Goal: Information Seeking & Learning: Learn about a topic

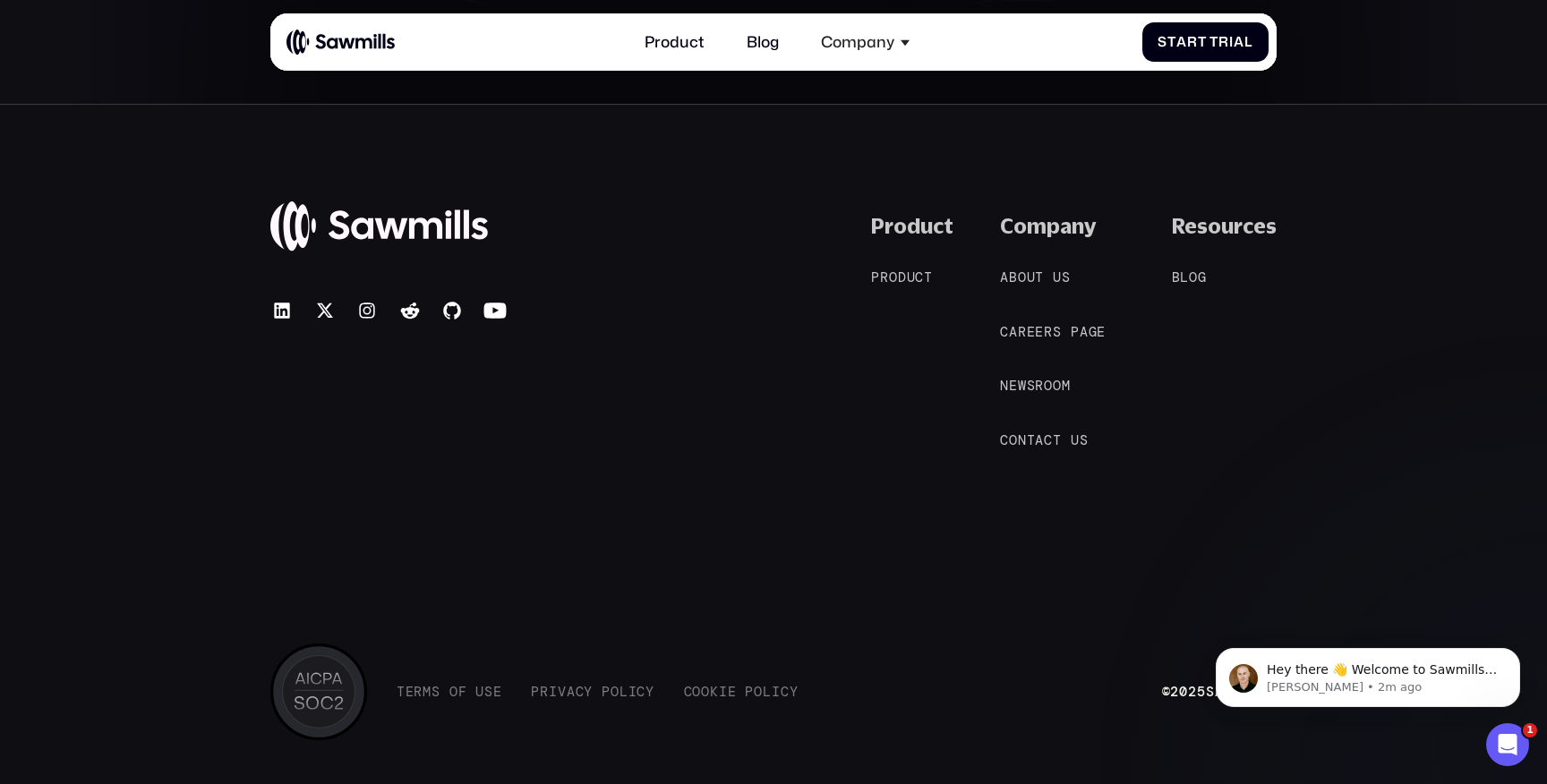
scroll to position [8715, 0]
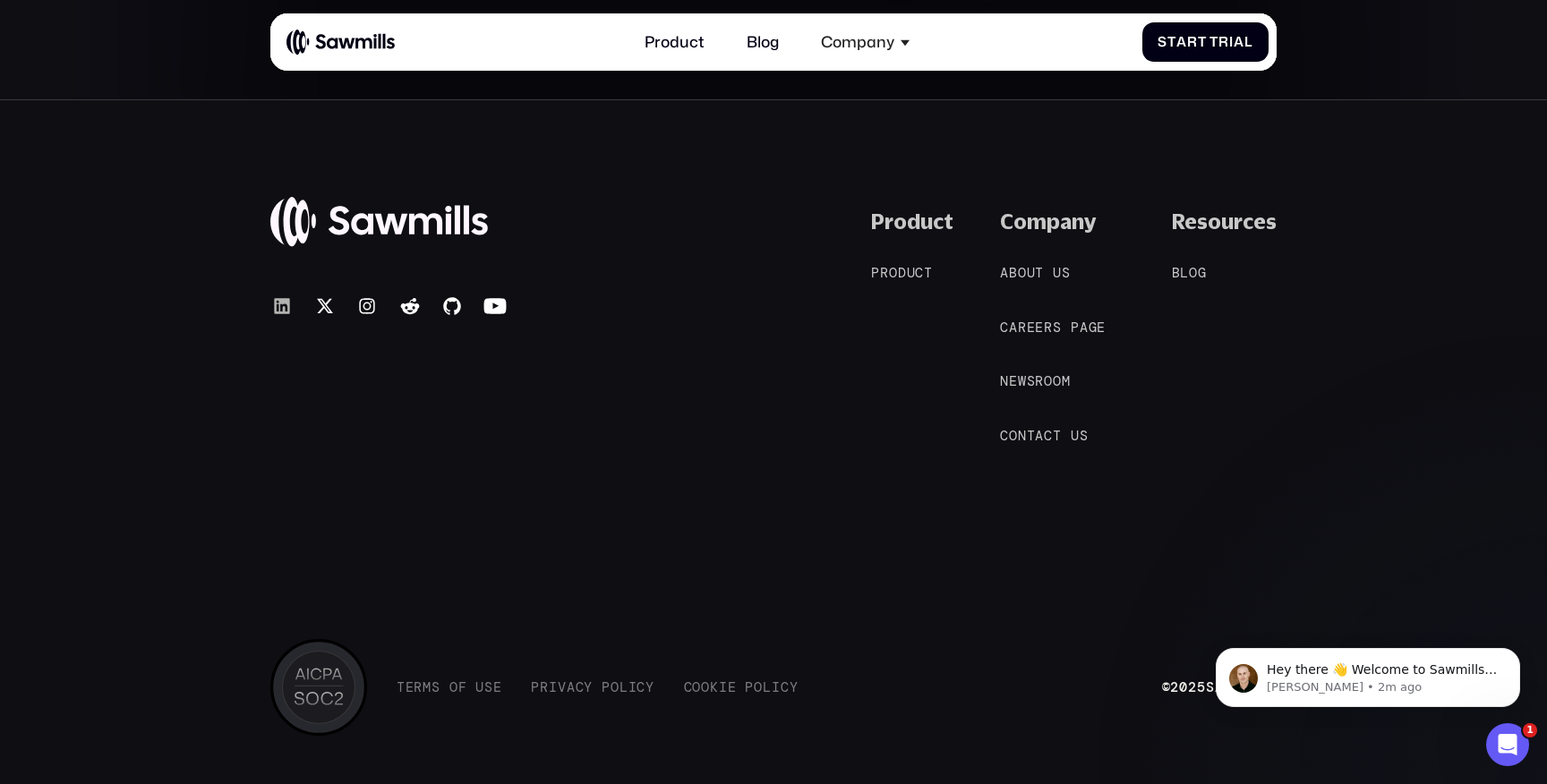
click at [275, 306] on icon at bounding box center [282, 305] width 15 height 15
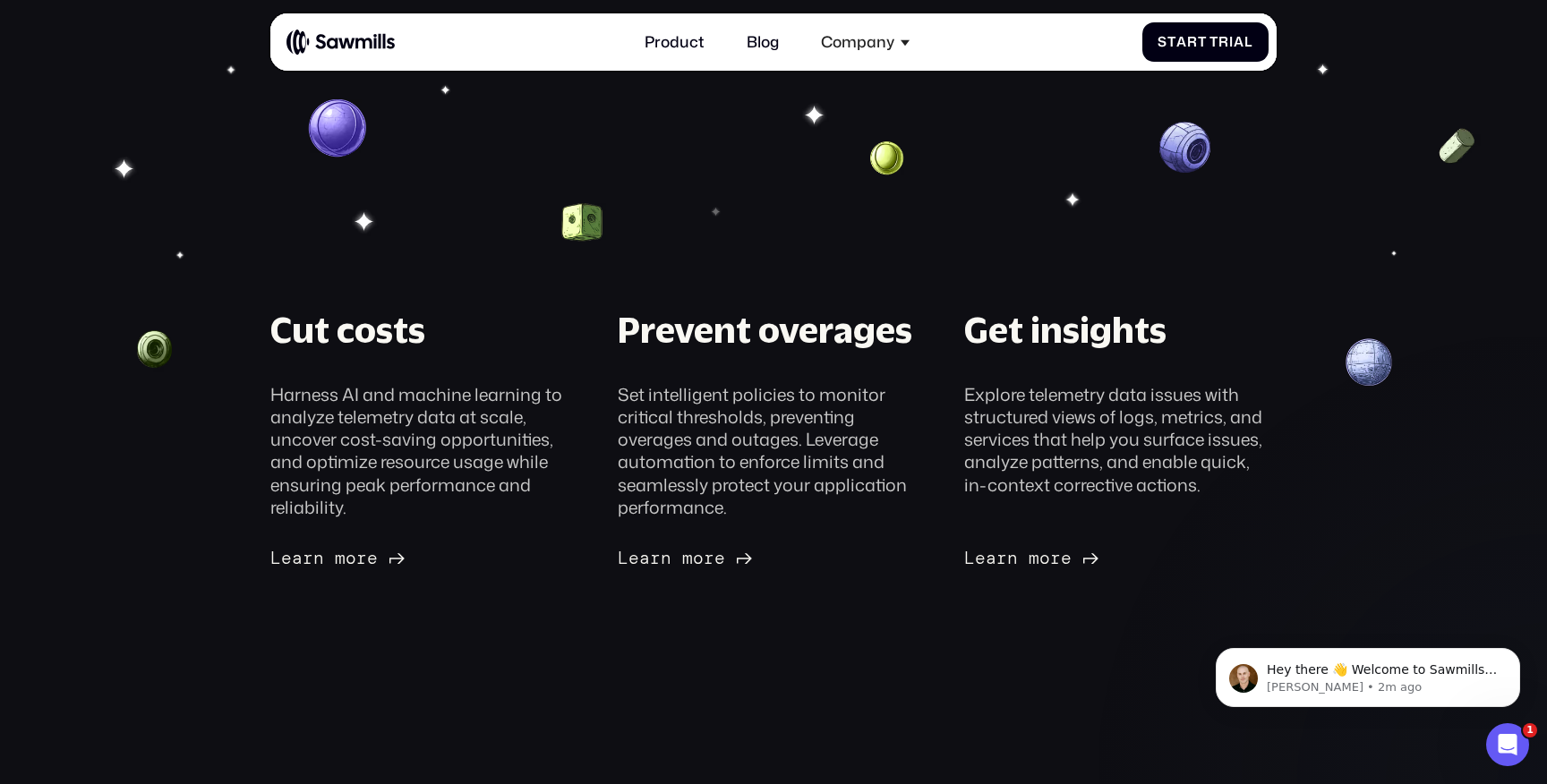
scroll to position [0, 0]
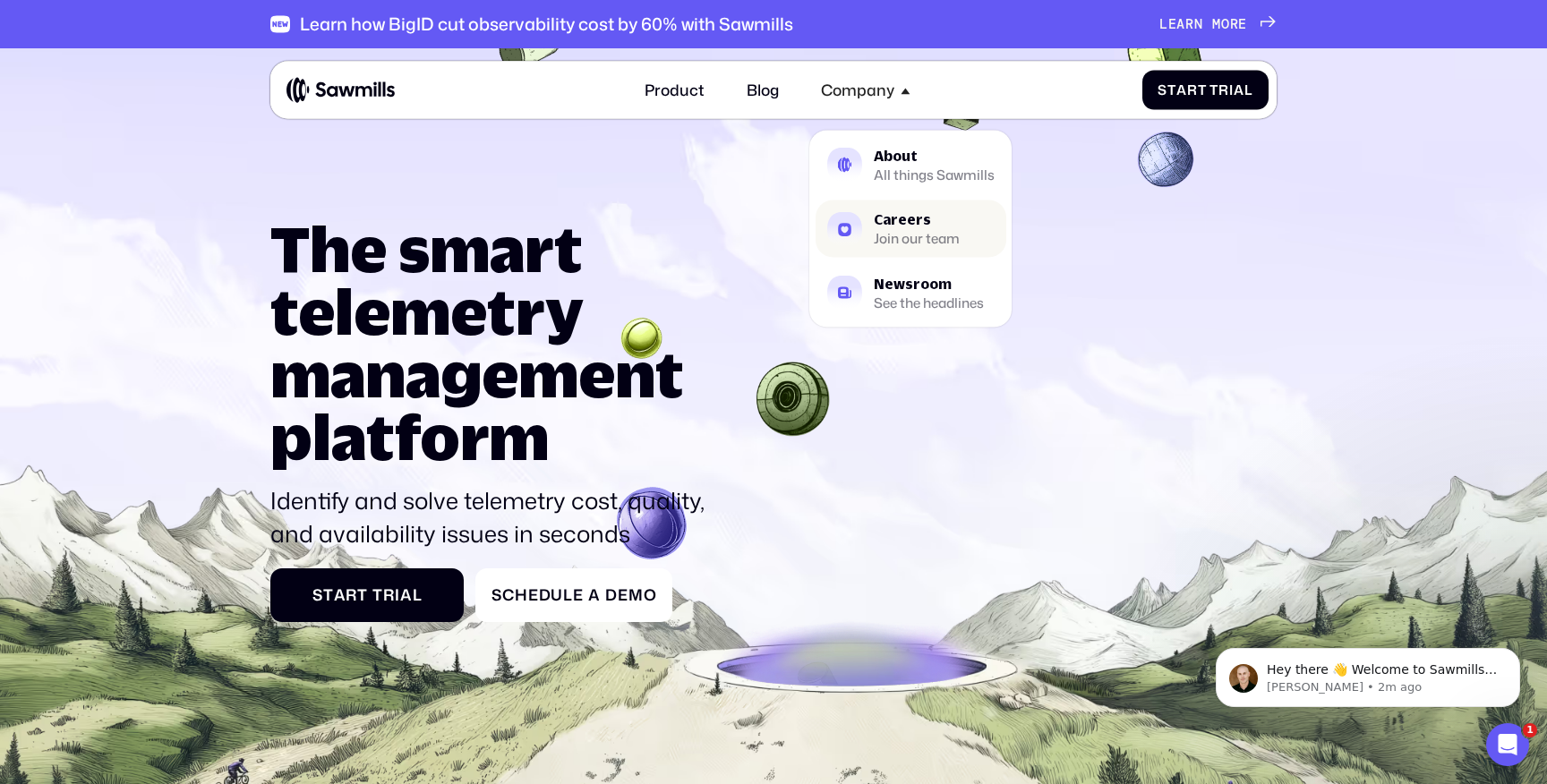
click at [904, 226] on div "Careers" at bounding box center [916, 220] width 86 height 14
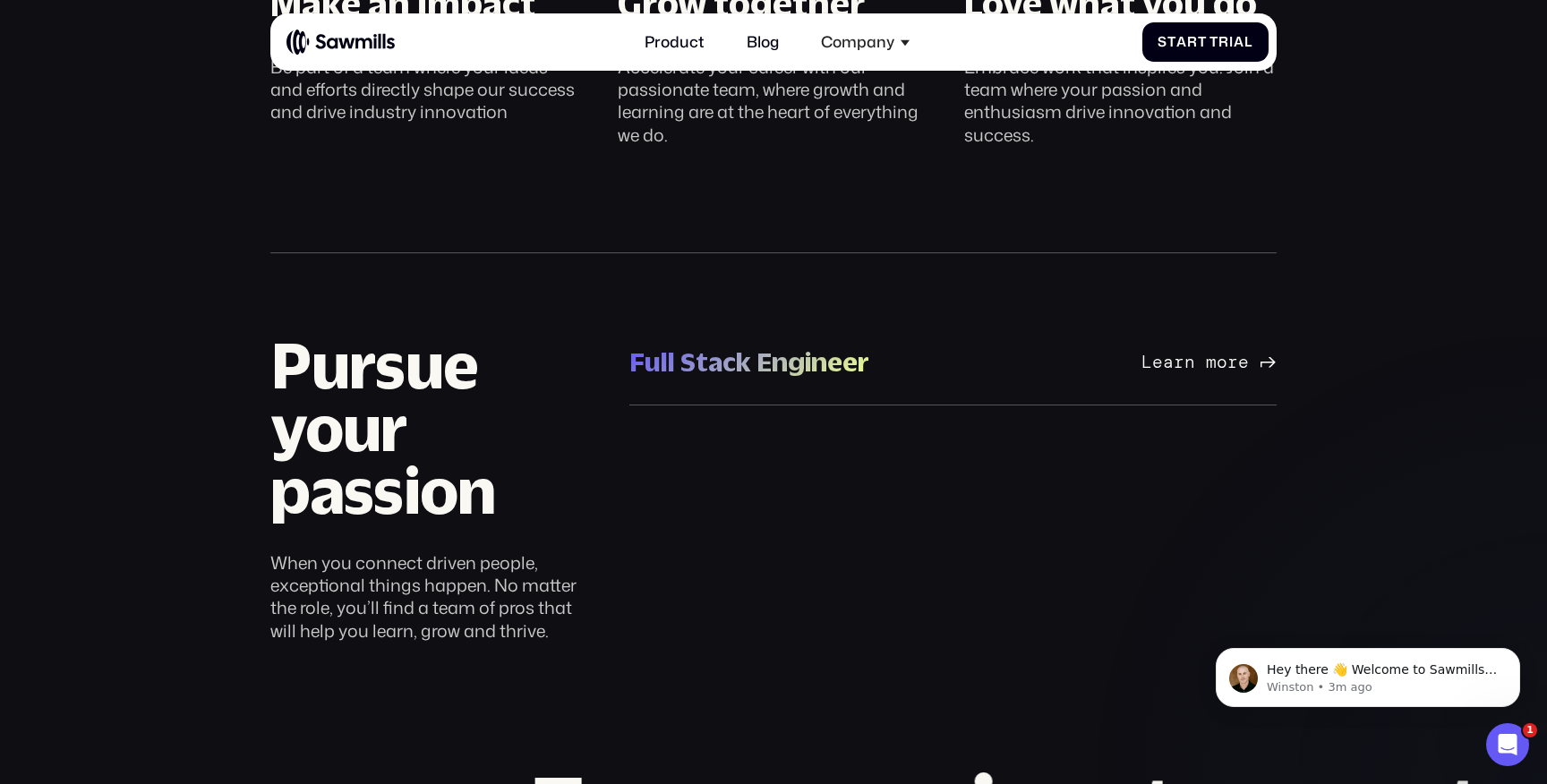
click at [766, 351] on div "Full Stack Engineer" at bounding box center [750, 361] width 240 height 35
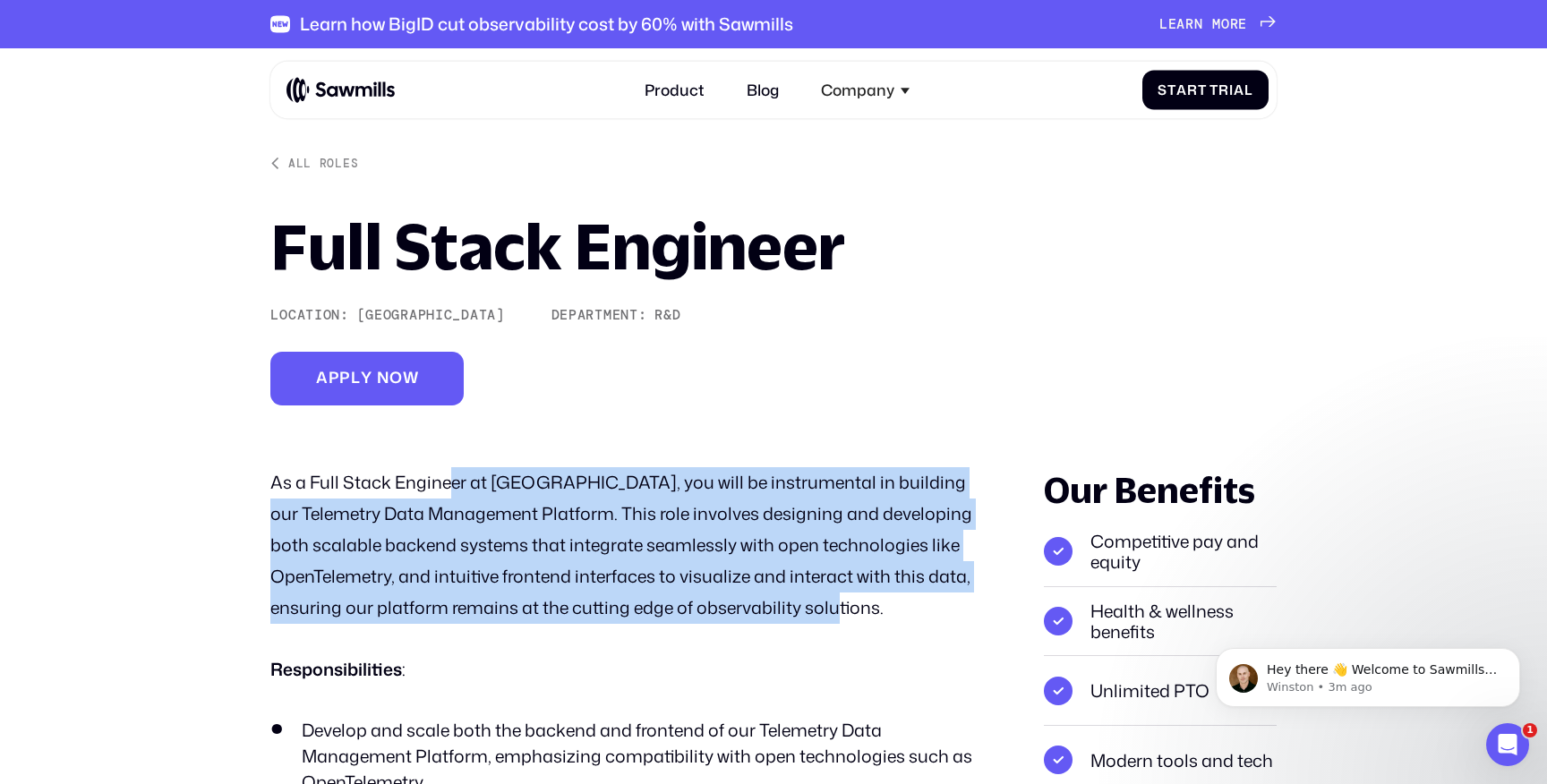
drag, startPoint x: 780, startPoint y: 609, endPoint x: 447, endPoint y: 486, distance: 355.0
click at [447, 486] on p "As a Full Stack Engineer at Sawmills.ai, you will be instrumental in building o…" at bounding box center [626, 545] width 712 height 156
drag, startPoint x: 321, startPoint y: 486, endPoint x: 769, endPoint y: 634, distance: 471.8
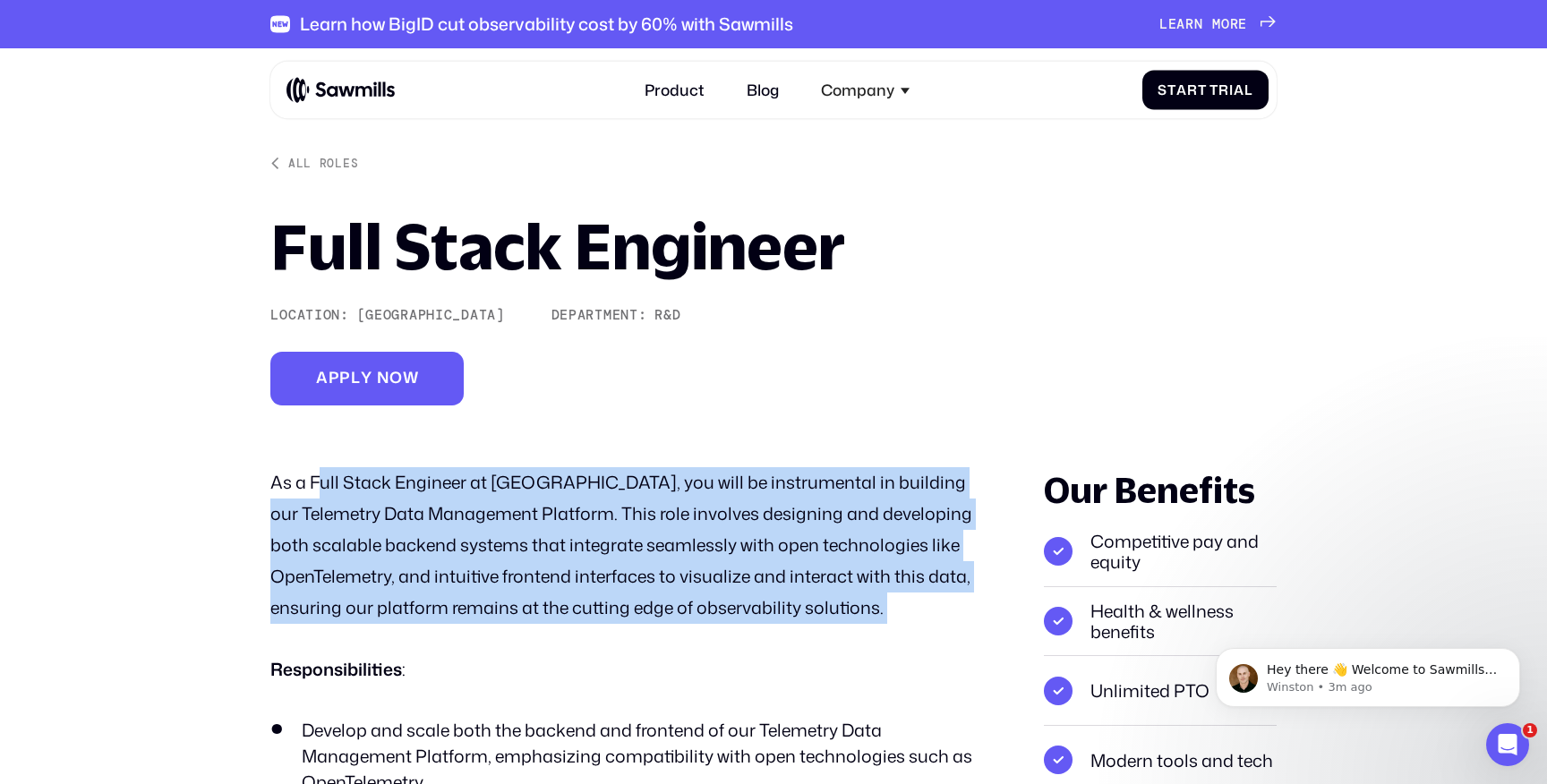
drag, startPoint x: 795, startPoint y: 618, endPoint x: 300, endPoint y: 467, distance: 517.5
click at [300, 467] on p "As a Full Stack Engineer at Sawmills.ai, you will be instrumental in building o…" at bounding box center [626, 545] width 712 height 156
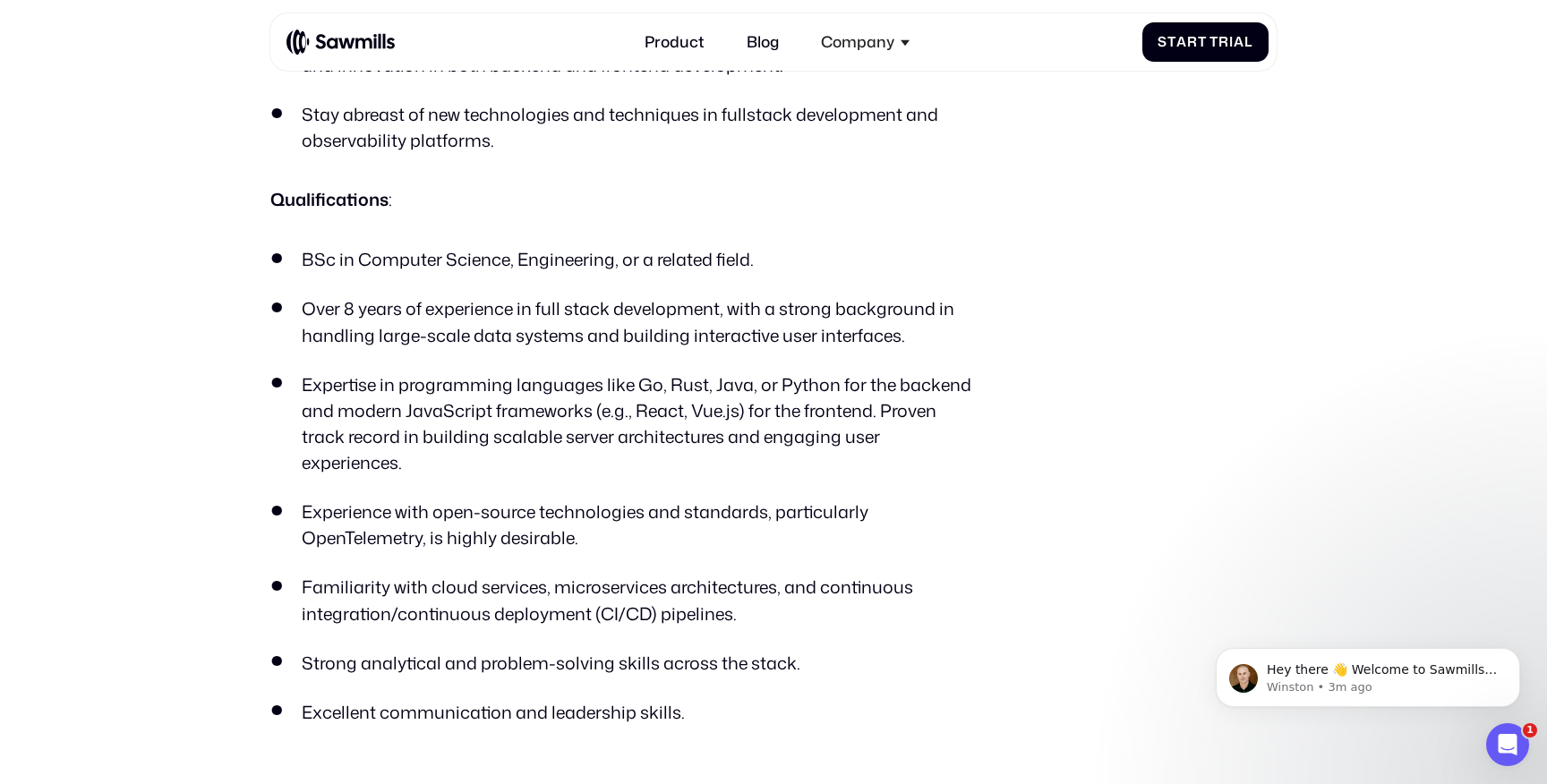
scroll to position [1302, 0]
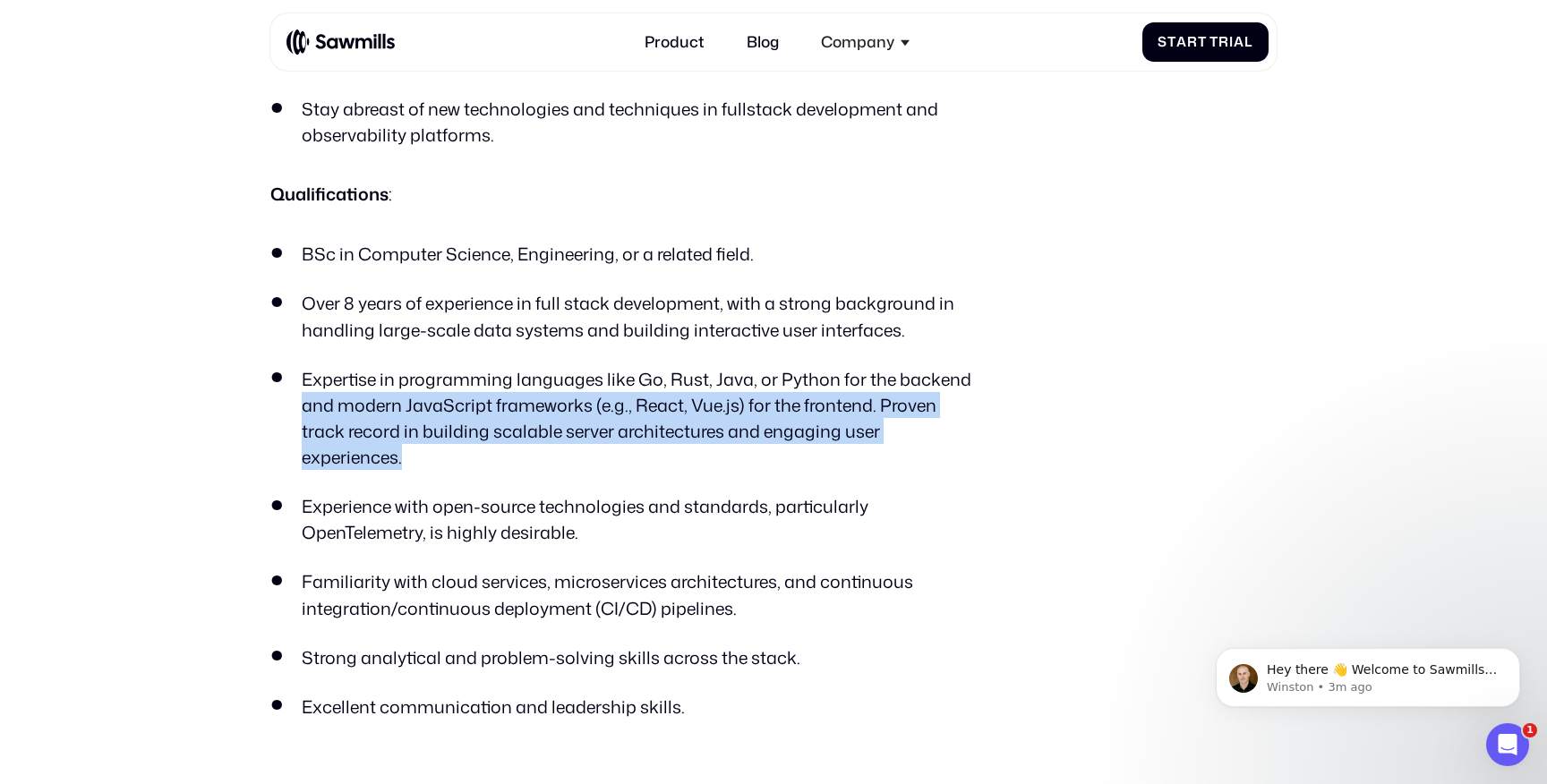
drag, startPoint x: 290, startPoint y: 393, endPoint x: 834, endPoint y: 449, distance: 546.9
click at [833, 449] on ul "BSc in Computer Science, Engineering, or a related field. Over 8 years of exper…" at bounding box center [626, 479] width 712 height 478
click at [834, 449] on ul "BSc in Computer Science, Engineering, or a related field. Over 8 years of exper…" at bounding box center [626, 479] width 712 height 478
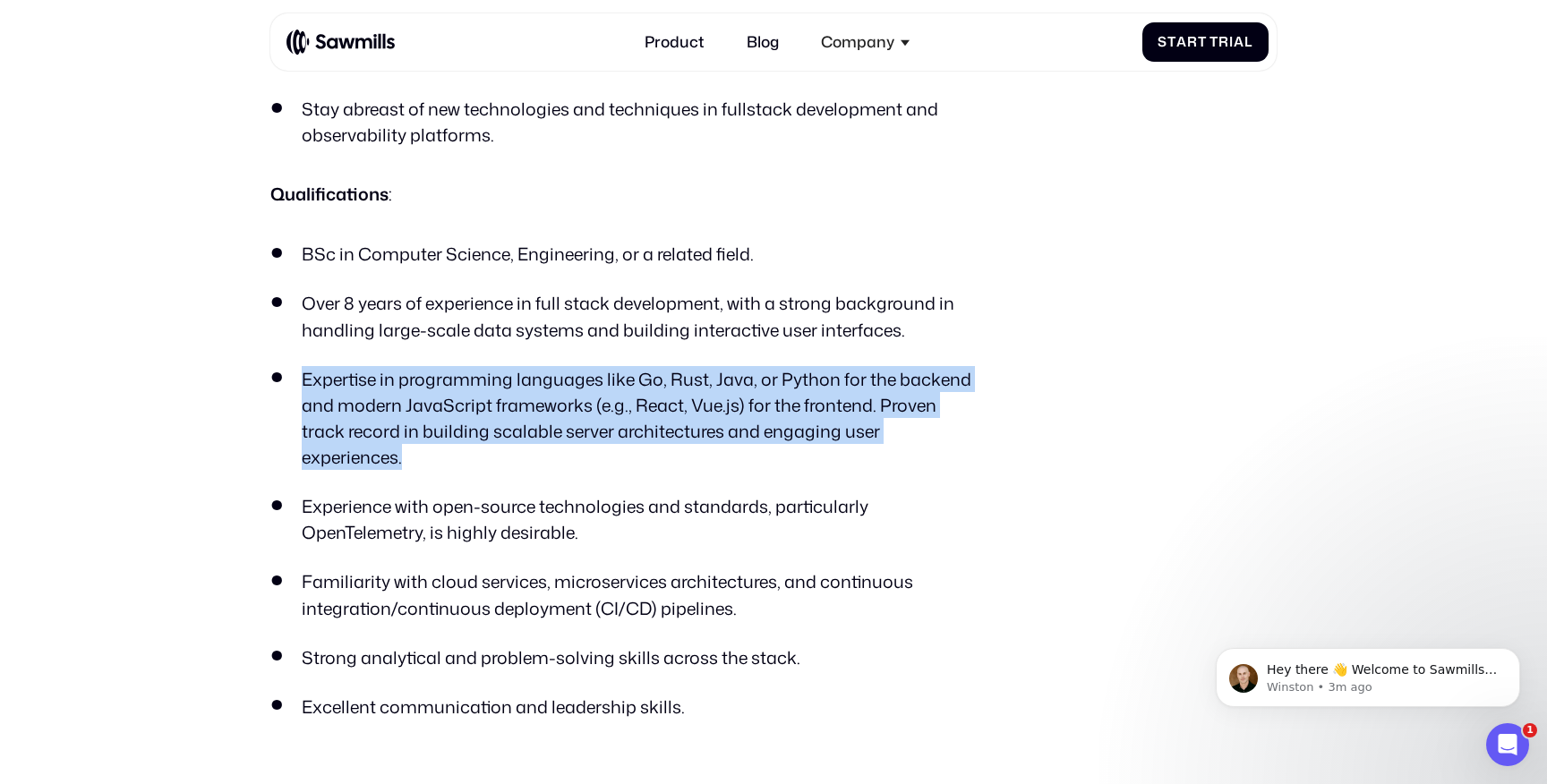
drag, startPoint x: 920, startPoint y: 443, endPoint x: 265, endPoint y: 374, distance: 658.6
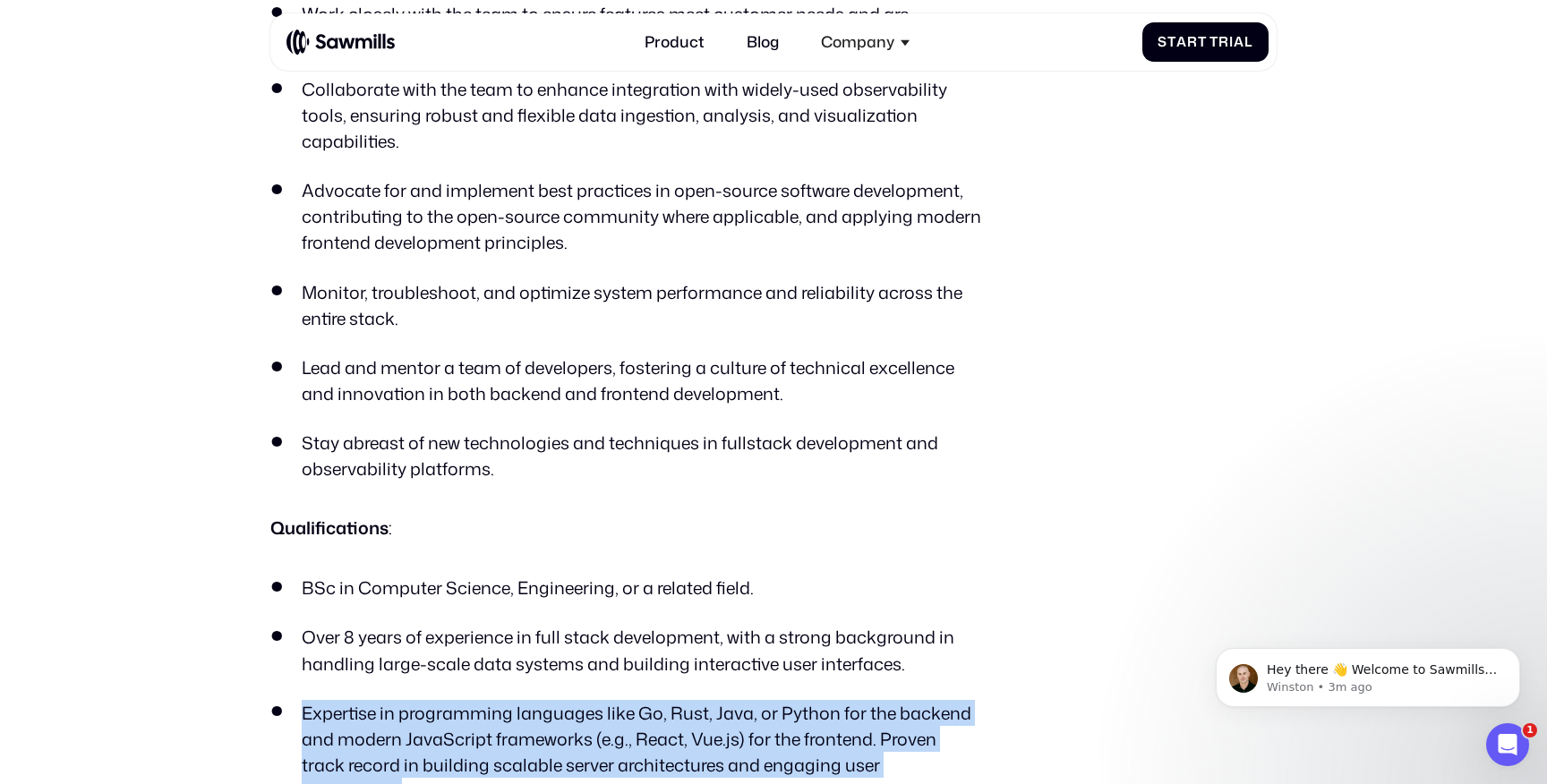
scroll to position [706, 0]
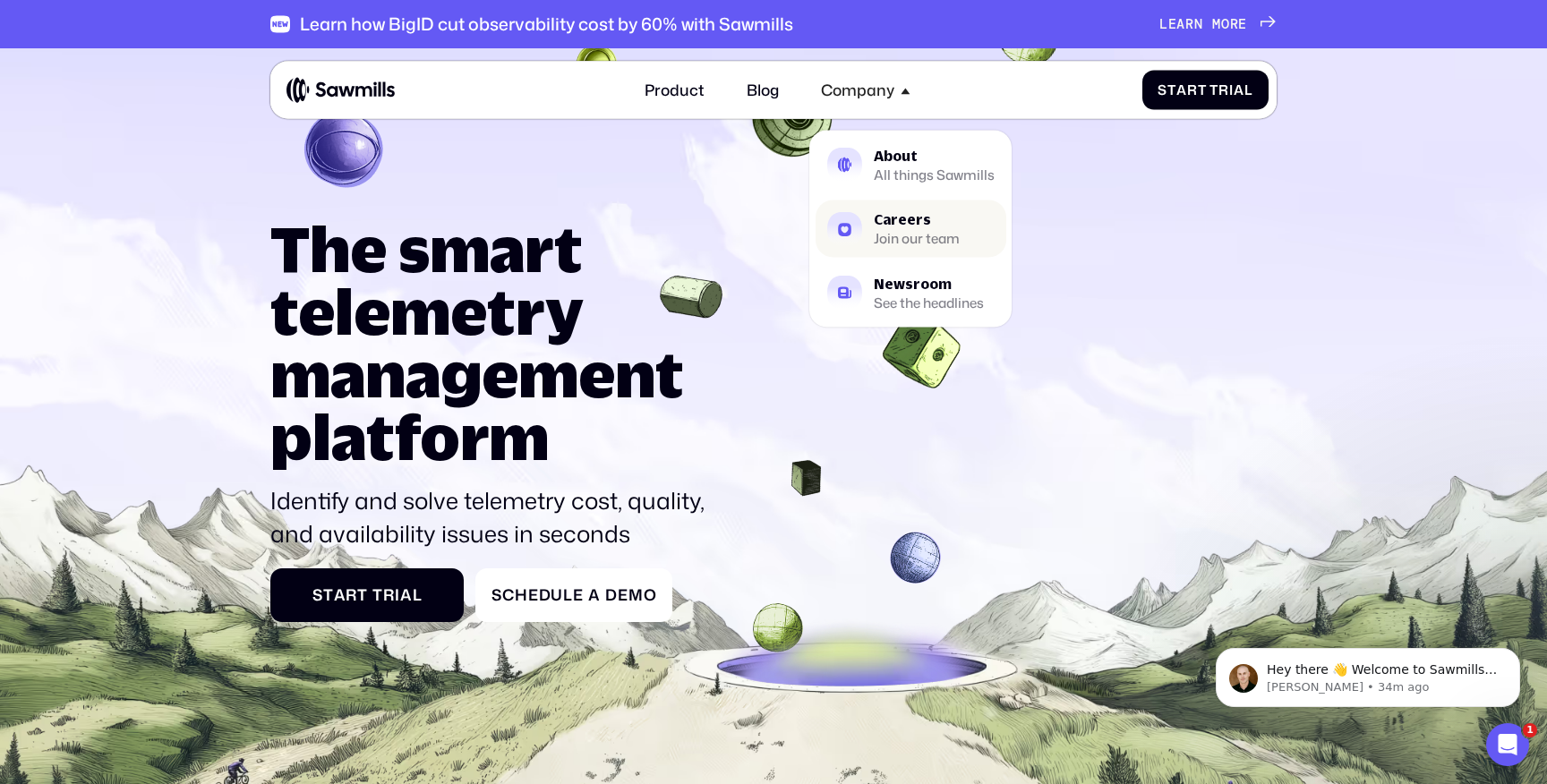
click at [898, 238] on div "Join our team" at bounding box center [916, 239] width 86 height 13
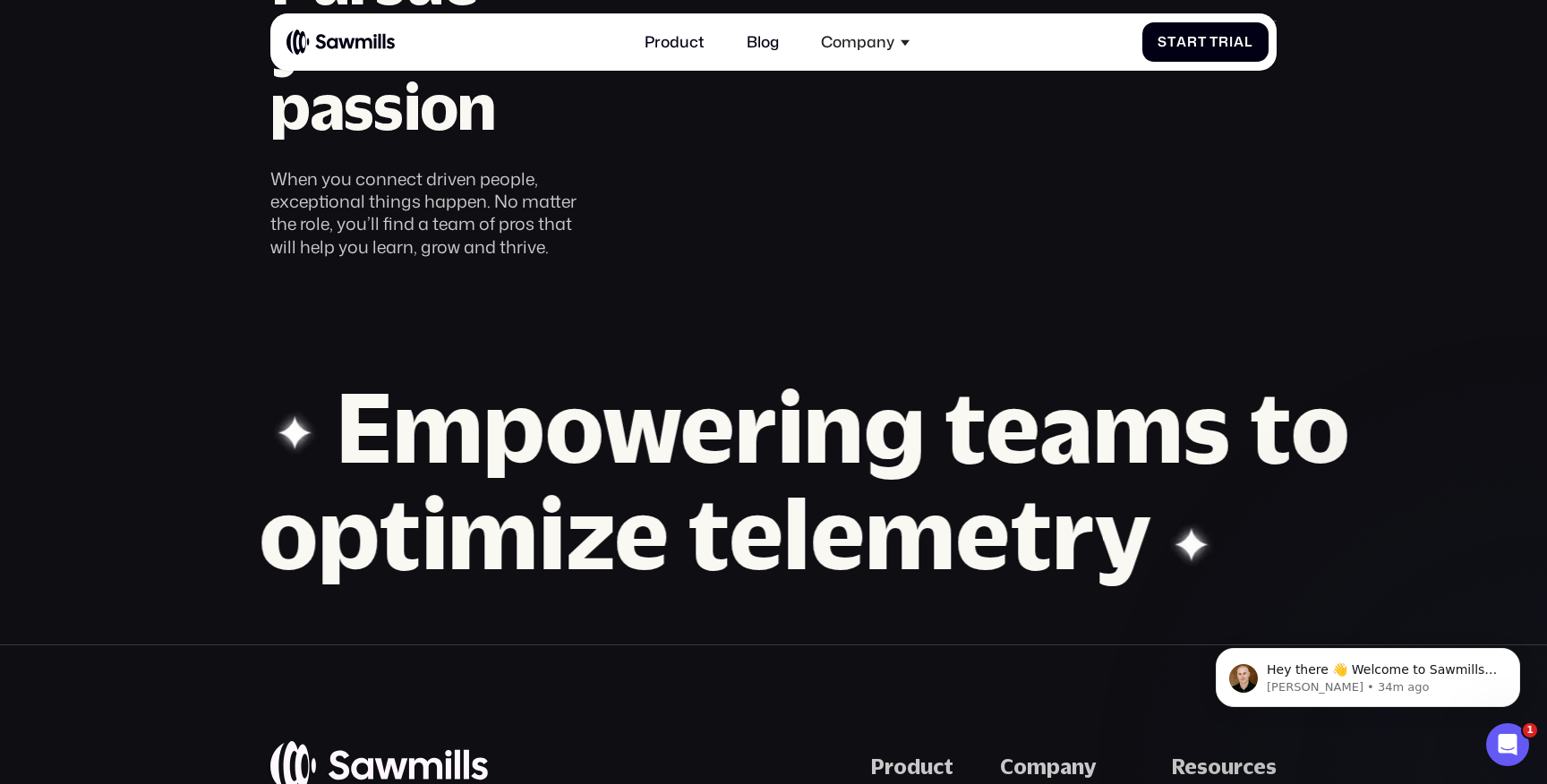
scroll to position [1167, 0]
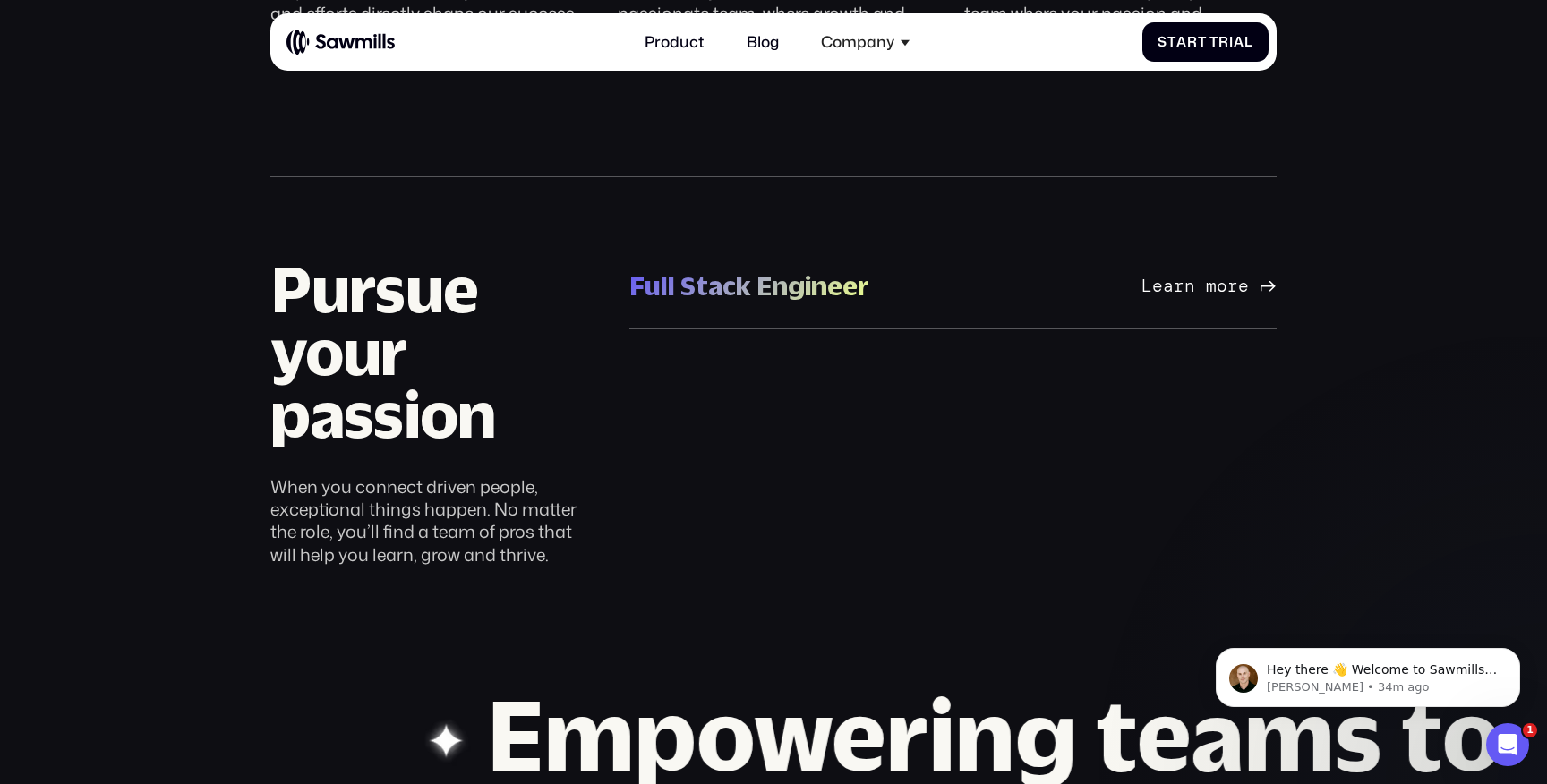
click at [875, 303] on link "Full Stack Engineer Full Stack Engineer [GEOGRAPHIC_DATA] Learn more [GEOGRAPHI…" at bounding box center [954, 286] width 648 height 87
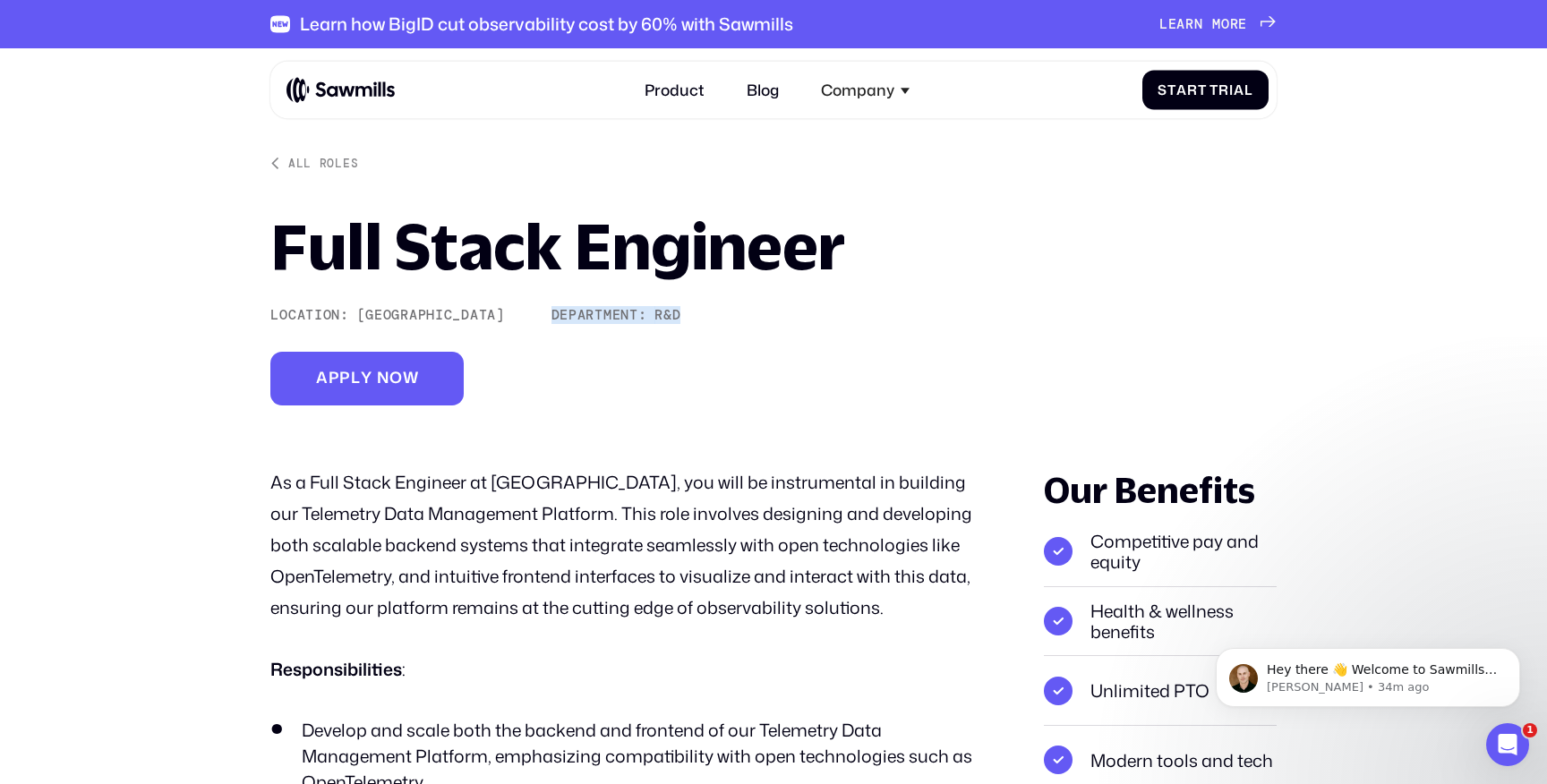
drag, startPoint x: 596, startPoint y: 312, endPoint x: 741, endPoint y: 312, distance: 145.0
click at [741, 312] on div "All roles Full Stack Engineer Location: [GEOGRAPHIC_DATA] Area Department: R&D …" at bounding box center [773, 280] width 1005 height 248
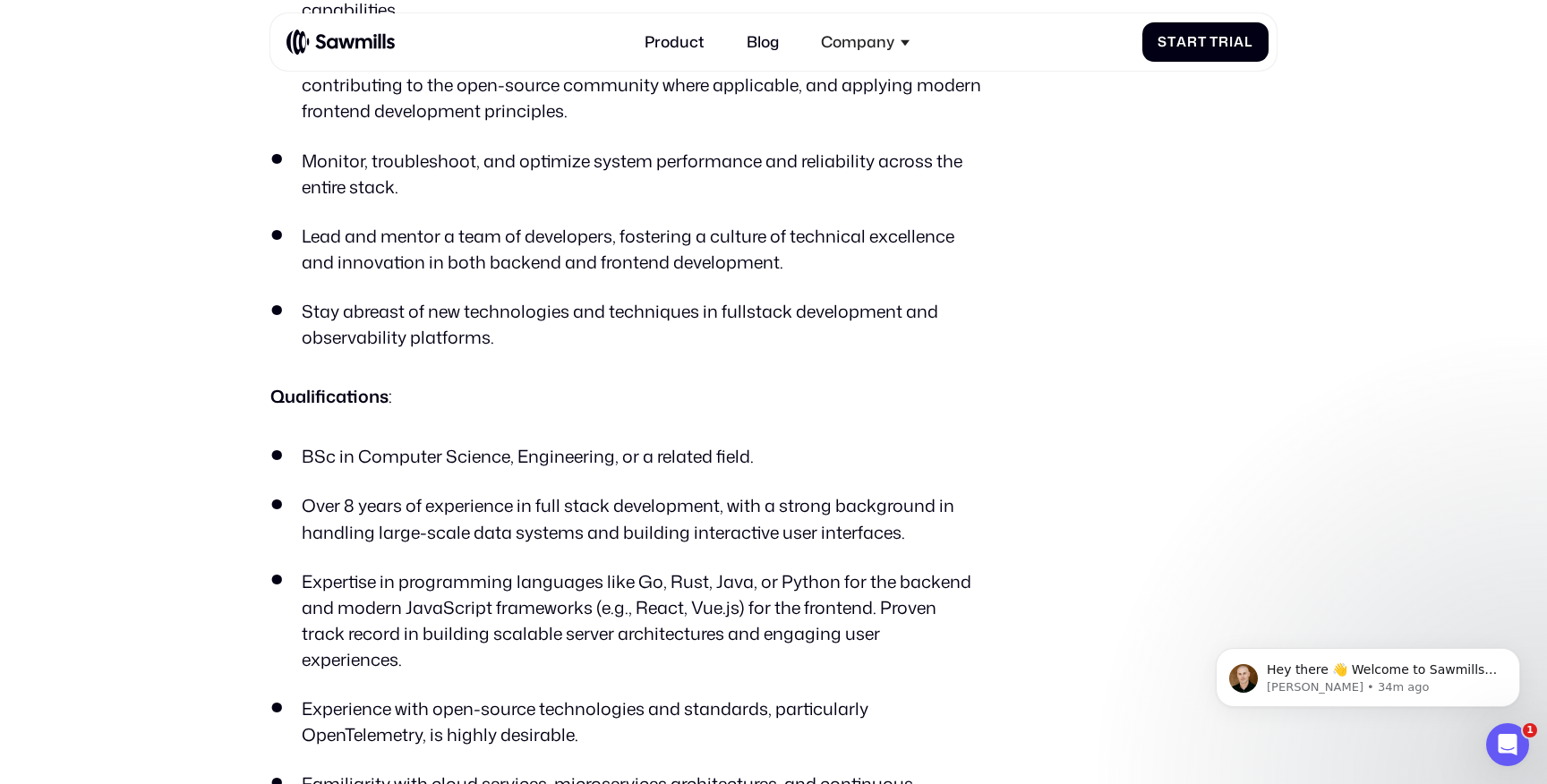
scroll to position [1095, 0]
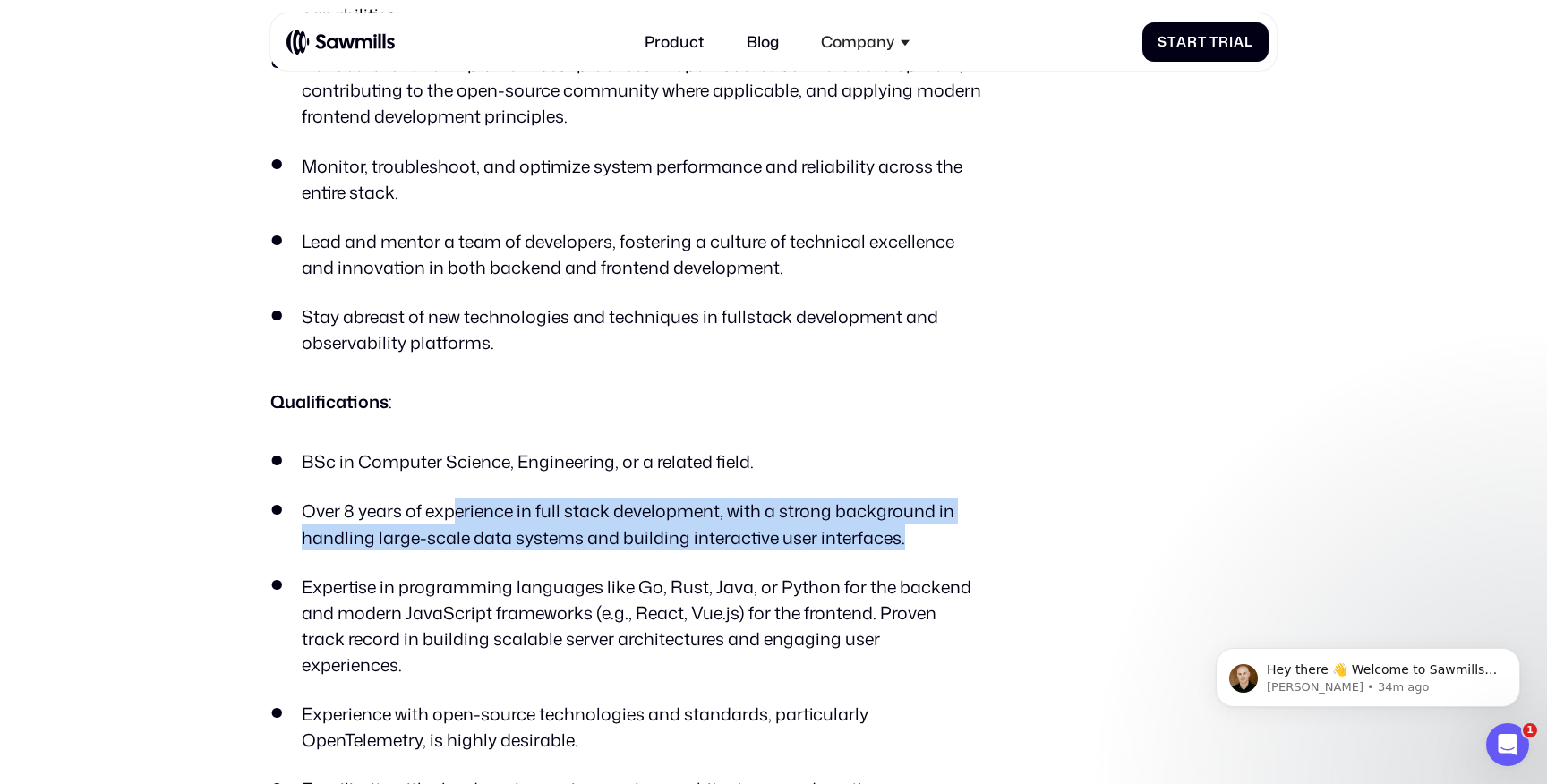
drag, startPoint x: 452, startPoint y: 510, endPoint x: 726, endPoint y: 559, distance: 278.3
click at [726, 559] on ul "BSc in Computer Science, Engineering, or a related field. Over 8 years of exper…" at bounding box center [626, 687] width 712 height 478
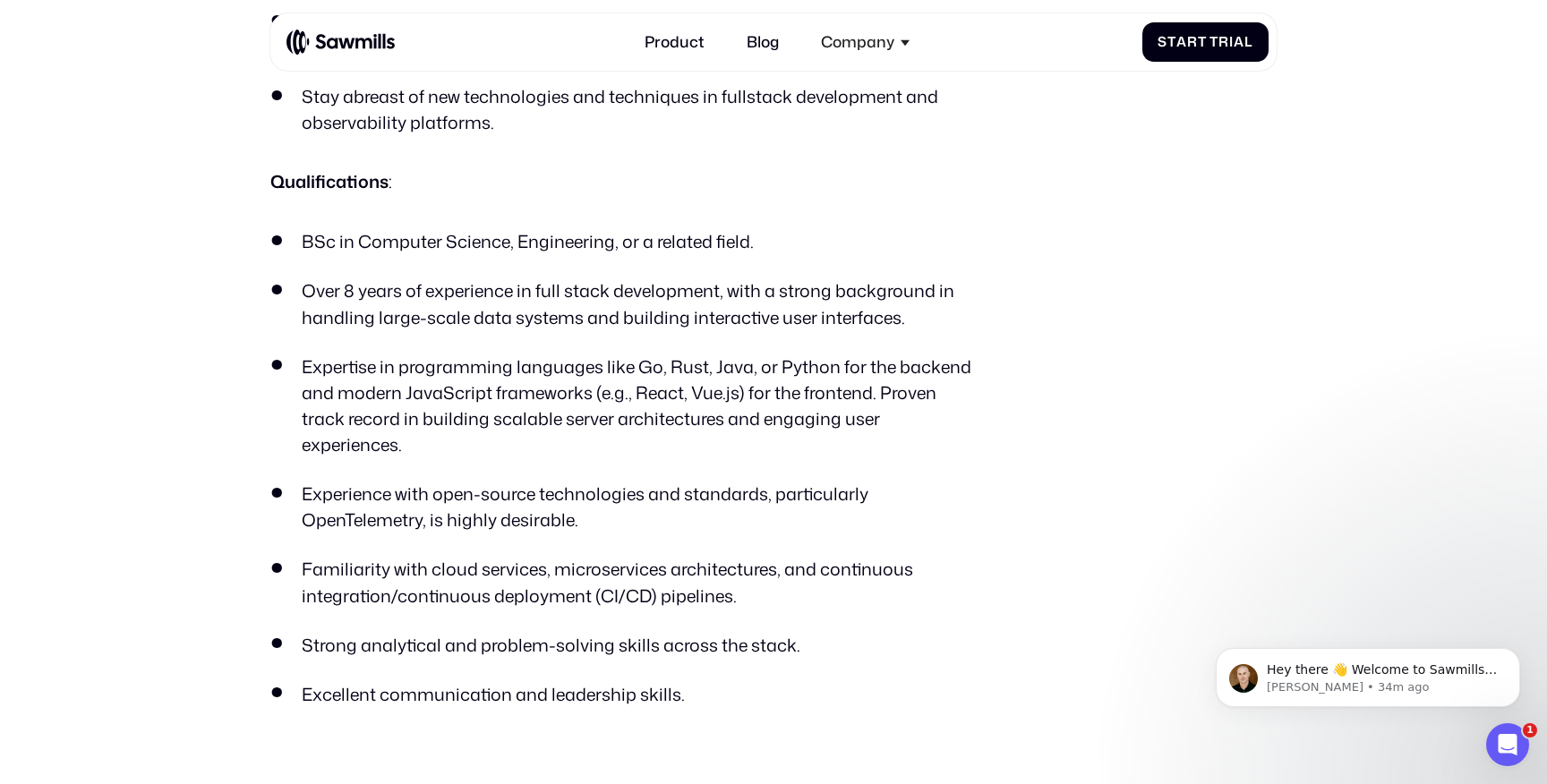
scroll to position [1323, 0]
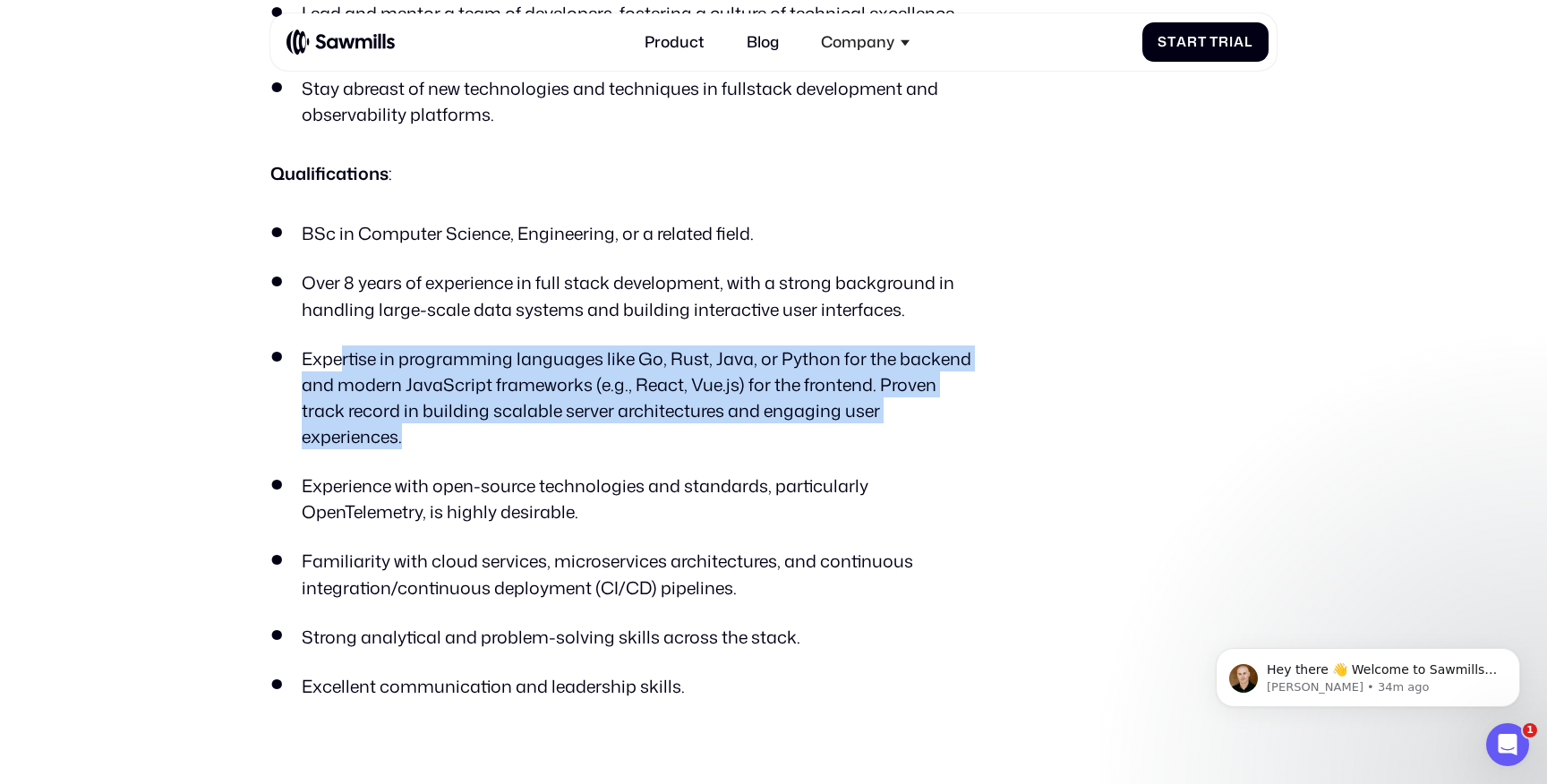
drag, startPoint x: 354, startPoint y: 361, endPoint x: 909, endPoint y: 430, distance: 559.3
click at [909, 430] on ul "BSc in Computer Science, Engineering, or a related field. Over 8 years of exper…" at bounding box center [626, 458] width 712 height 478
drag, startPoint x: 939, startPoint y: 425, endPoint x: 340, endPoint y: 352, distance: 603.4
click at [340, 352] on ul "BSc in Computer Science, Engineering, or a related field. Over 8 years of exper…" at bounding box center [626, 458] width 712 height 478
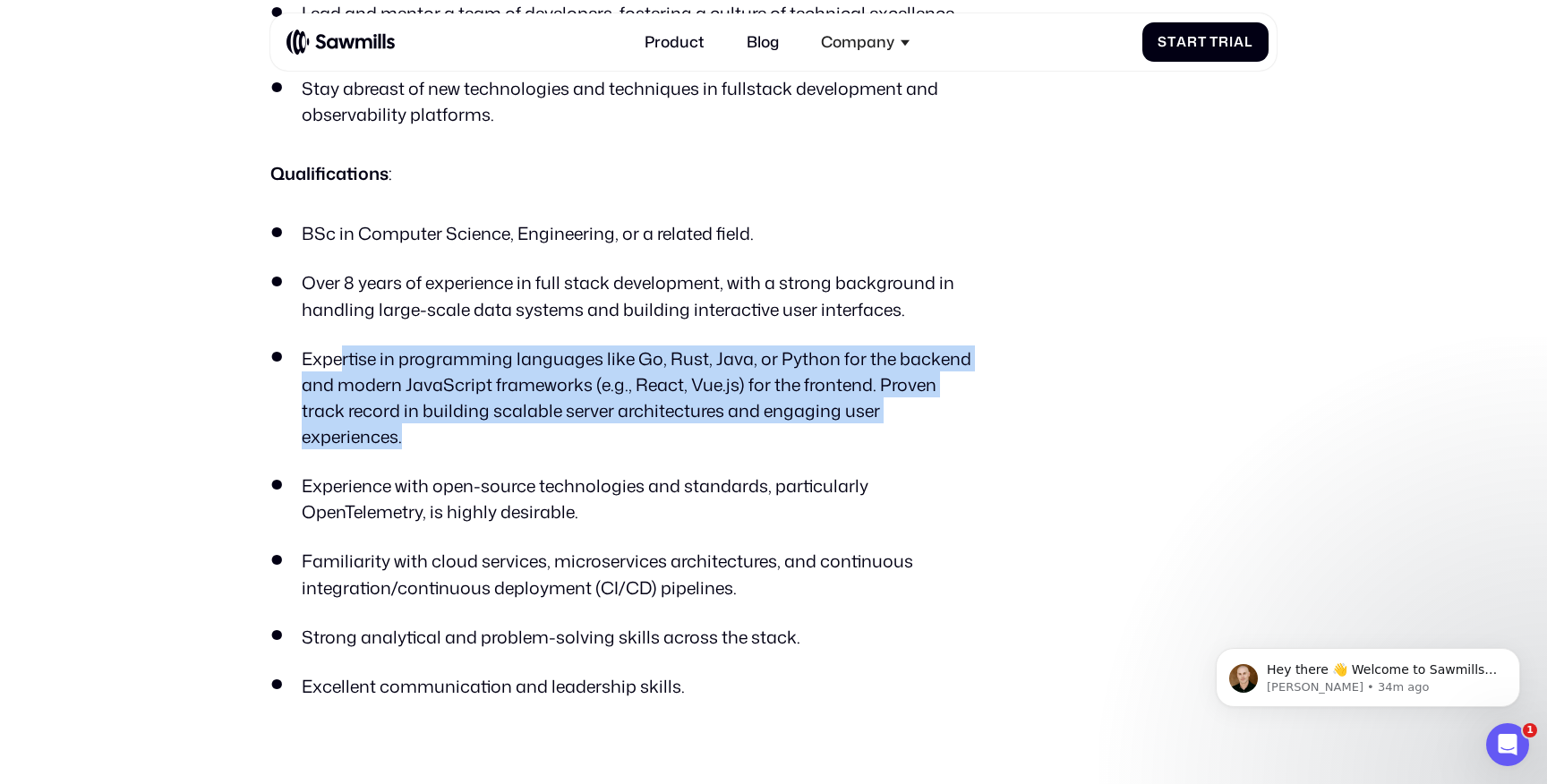
click at [340, 352] on li "Expertise in programming languages like Go, Rust, Java, or Python for the backe…" at bounding box center [626, 398] width 712 height 105
drag, startPoint x: 315, startPoint y: 352, endPoint x: 975, endPoint y: 409, distance: 662.5
click at [975, 409] on li "Expertise in programming languages like Go, Rust, Java, or Python for the backe…" at bounding box center [626, 398] width 712 height 105
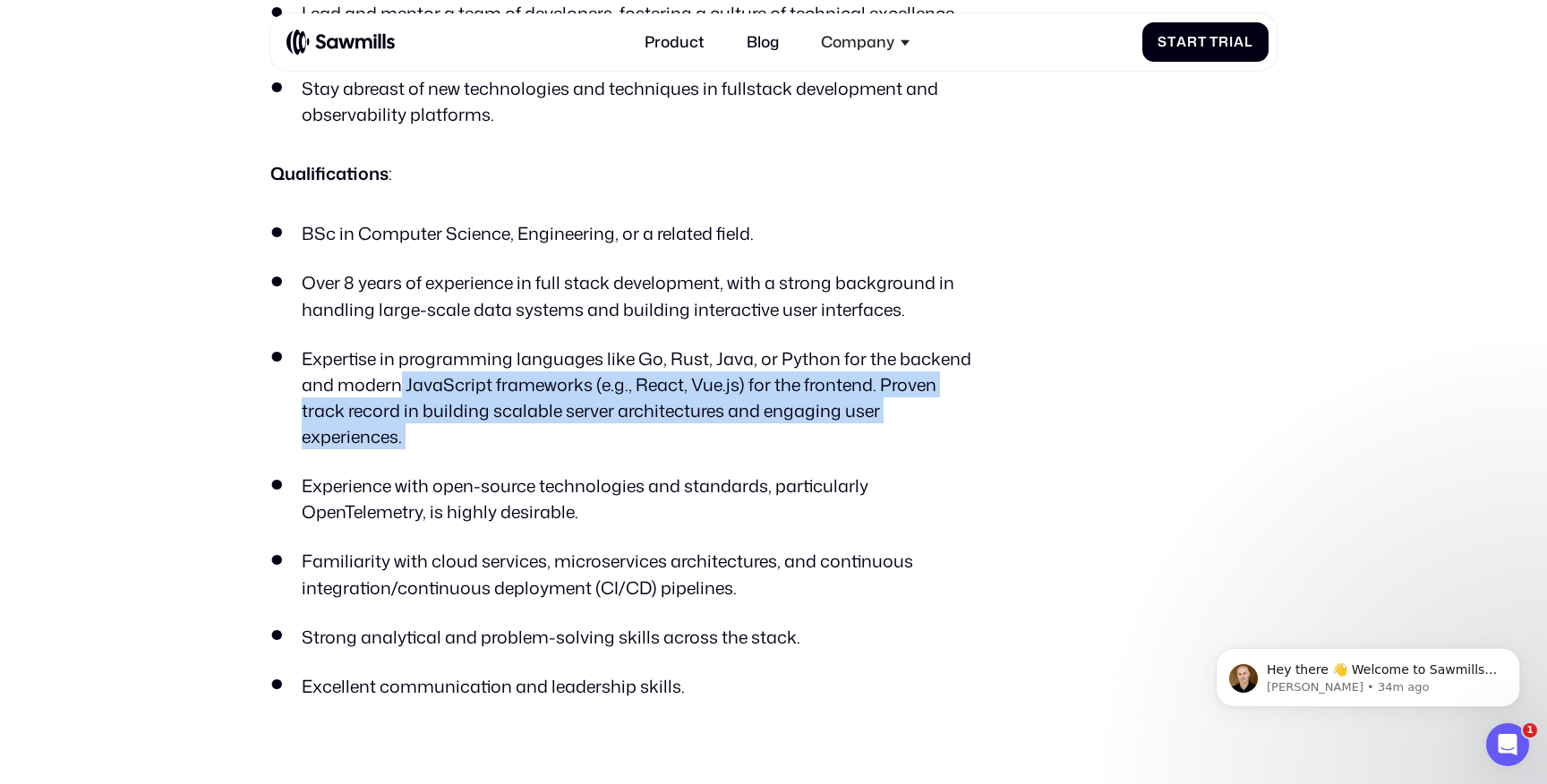
drag, startPoint x: 975, startPoint y: 409, endPoint x: 397, endPoint y: 372, distance: 579.2
click at [397, 372] on li "Expertise in programming languages like Go, Rust, Java, or Python for the backe…" at bounding box center [626, 398] width 712 height 105
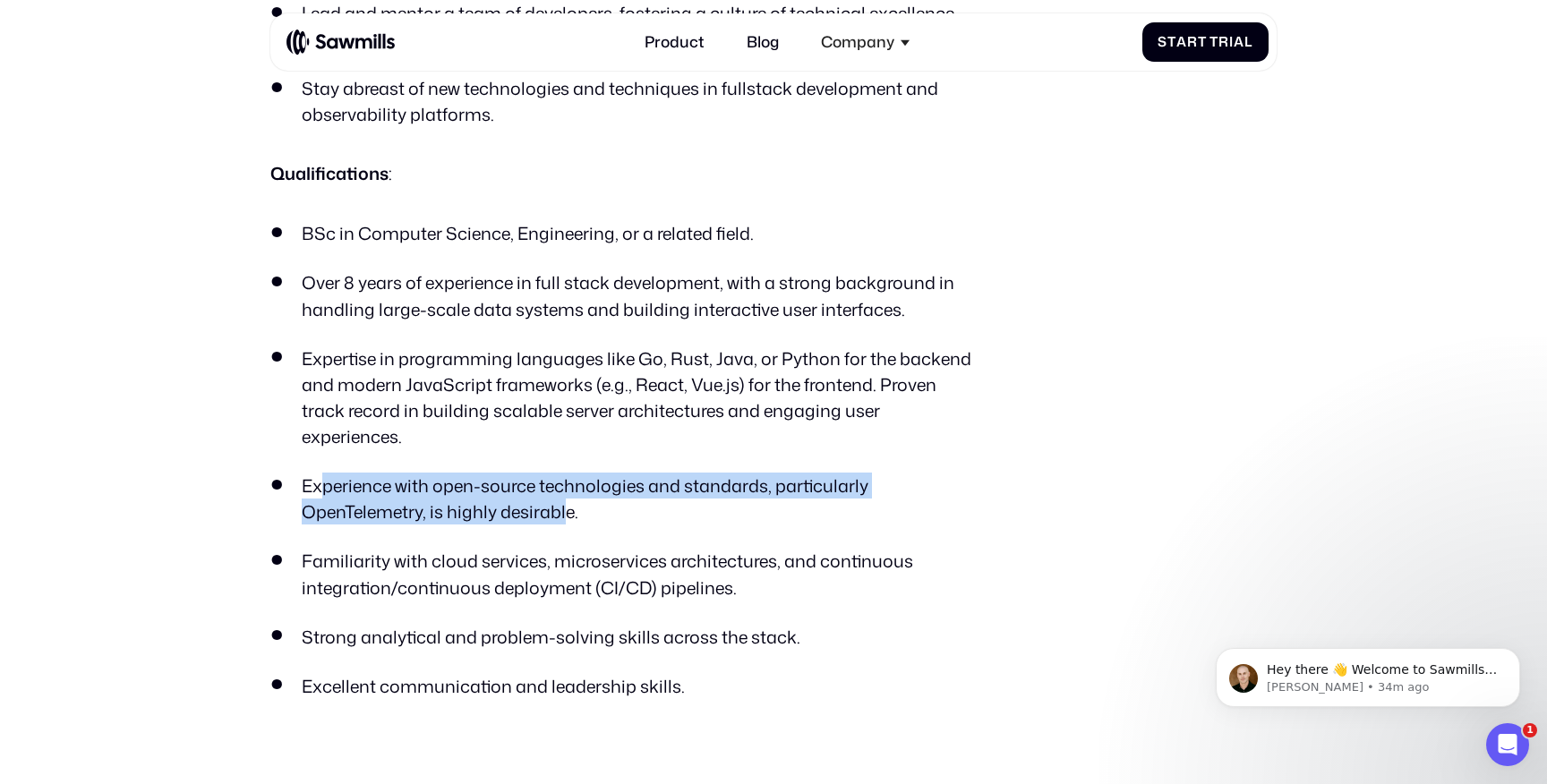
drag, startPoint x: 319, startPoint y: 453, endPoint x: 567, endPoint y: 494, distance: 251.4
click at [563, 493] on li "Experience with open-source technologies and standards, particularly OpenTeleme…" at bounding box center [626, 498] width 712 height 51
click at [567, 494] on li "Experience with open-source technologies and standards, particularly OpenTeleme…" at bounding box center [626, 498] width 712 height 51
drag, startPoint x: 587, startPoint y: 494, endPoint x: 286, endPoint y: 462, distance: 302.7
click at [286, 472] on li "Experience with open-source technologies and standards, particularly OpenTeleme…" at bounding box center [626, 498] width 712 height 51
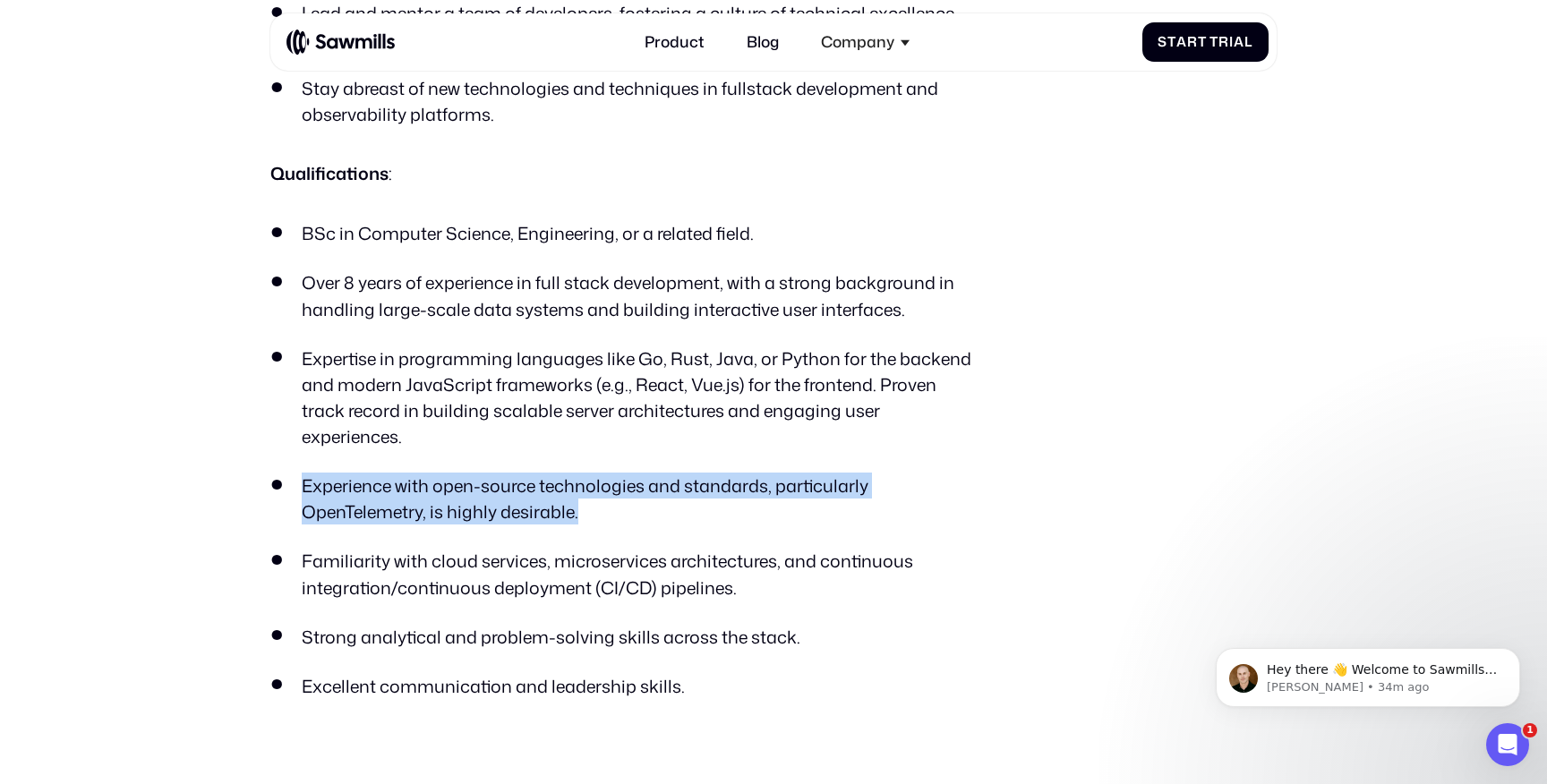
click at [286, 472] on li "Experience with open-source technologies and standards, particularly OpenTeleme…" at bounding box center [626, 498] width 712 height 51
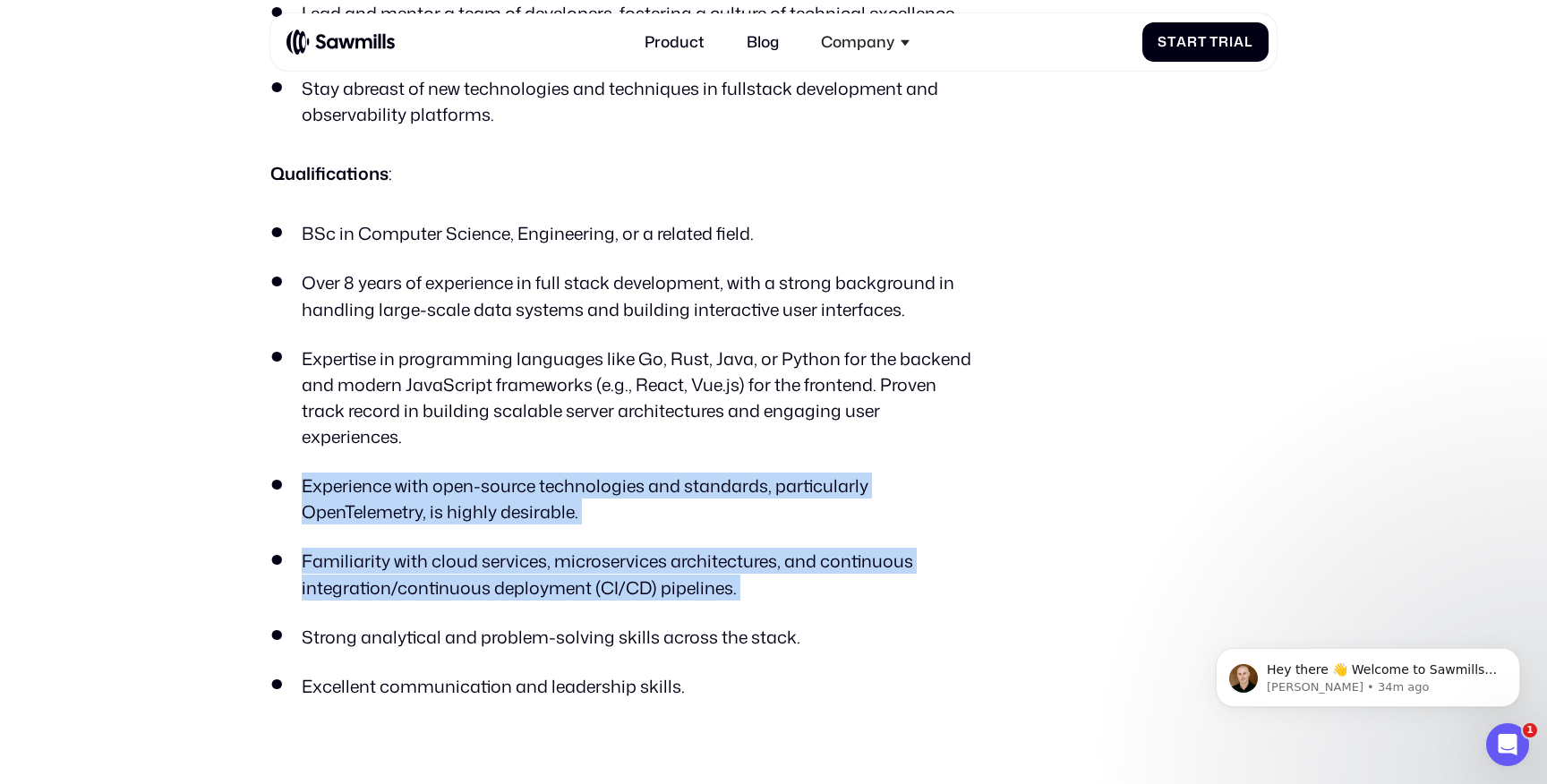
drag, startPoint x: 299, startPoint y: 458, endPoint x: 751, endPoint y: 592, distance: 471.4
click at [751, 592] on ul "BSc in Computer Science, Engineering, or a related field. Over 8 years of exper…" at bounding box center [626, 458] width 712 height 478
click at [753, 592] on ul "BSc in Computer Science, Engineering, or a related field. Over 8 years of exper…" at bounding box center [626, 458] width 712 height 478
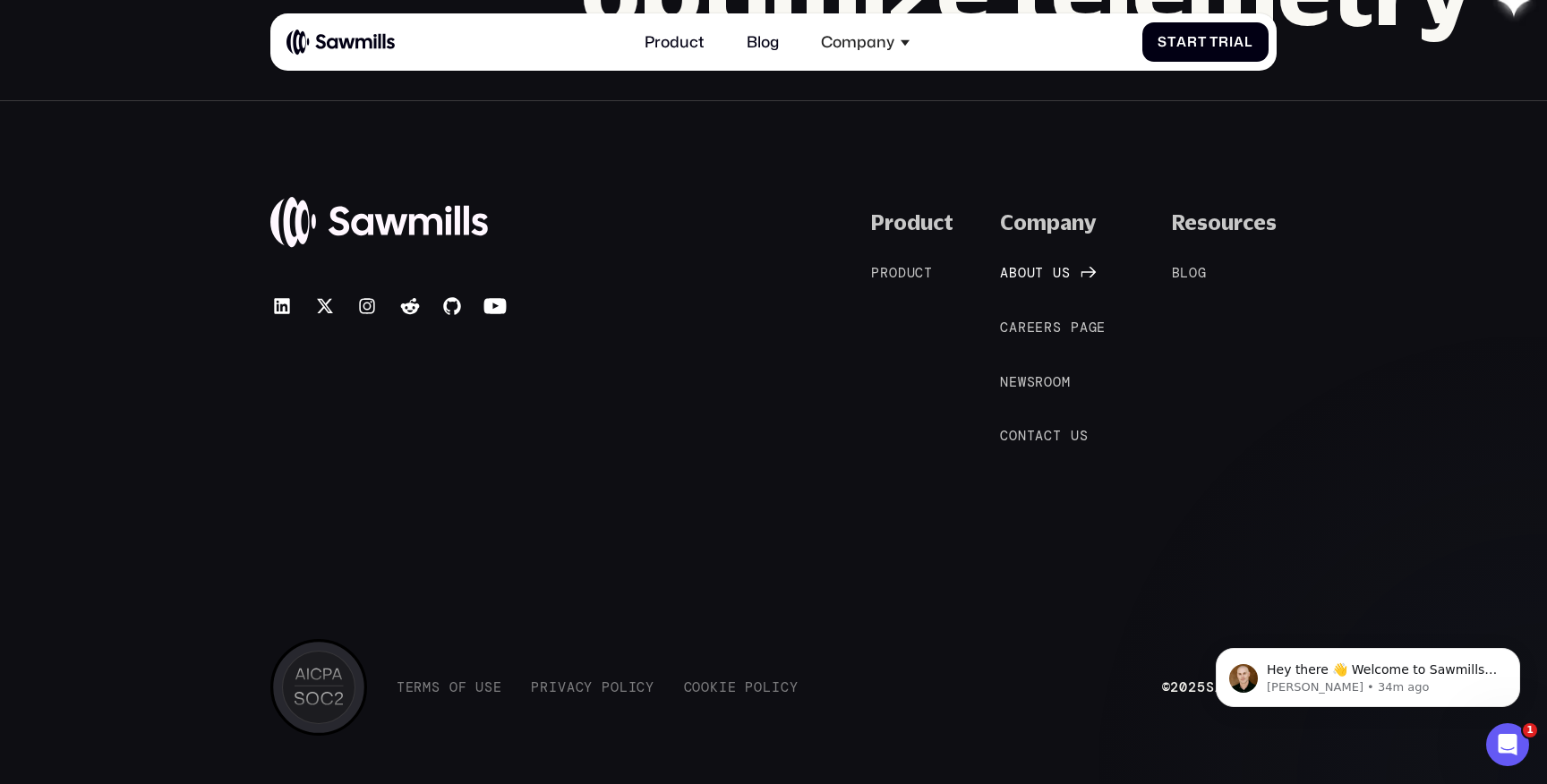
click at [1045, 275] on div "A b o u t u s A b o u t u s" at bounding box center [1035, 273] width 70 height 16
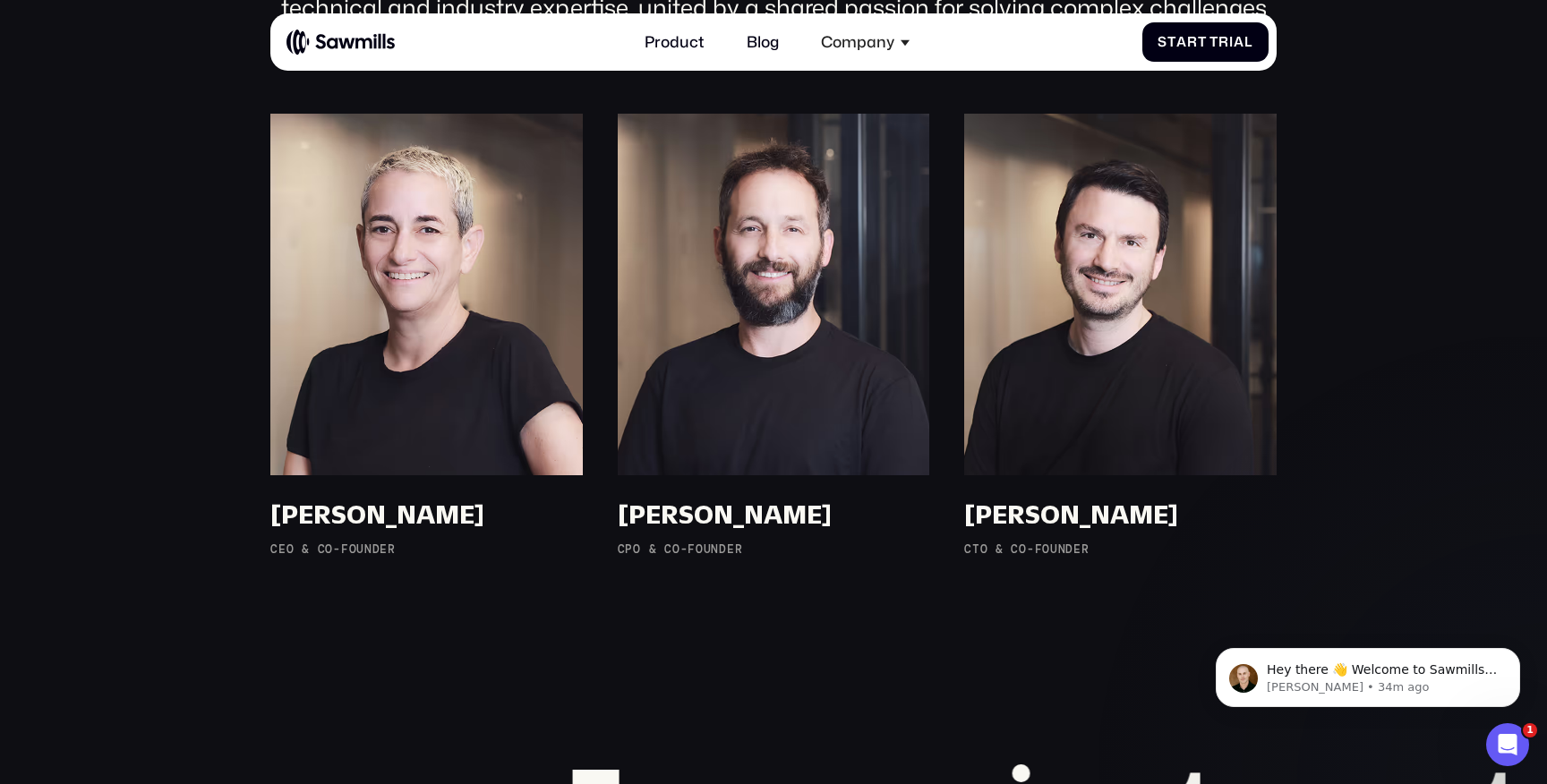
scroll to position [1352, 0]
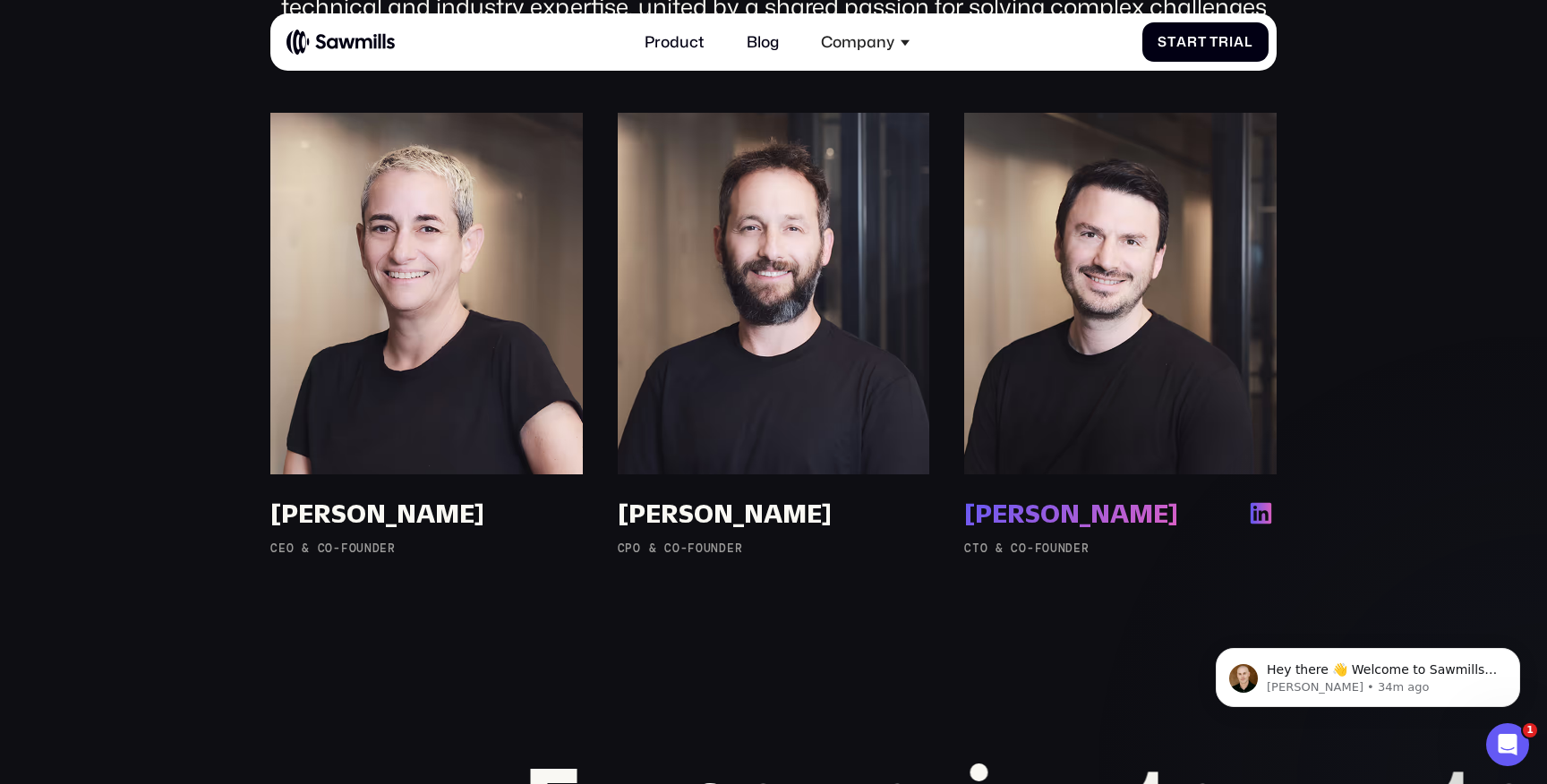
click at [1049, 530] on div "[PERSON_NAME] [PERSON_NAME] CTO & Co-Founder" at bounding box center [1120, 527] width 312 height 57
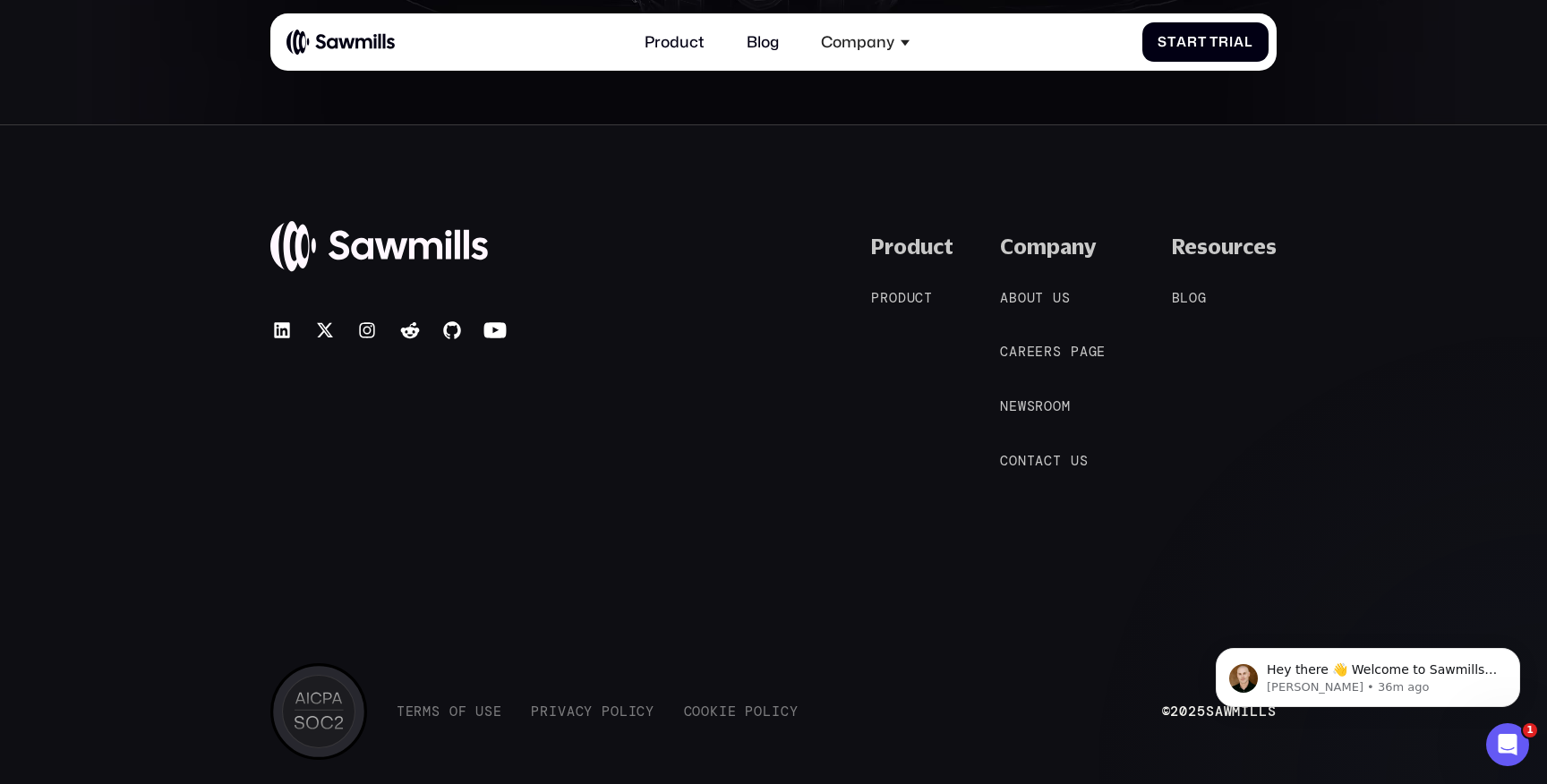
scroll to position [3733, 0]
